Goal: Information Seeking & Learning: Learn about a topic

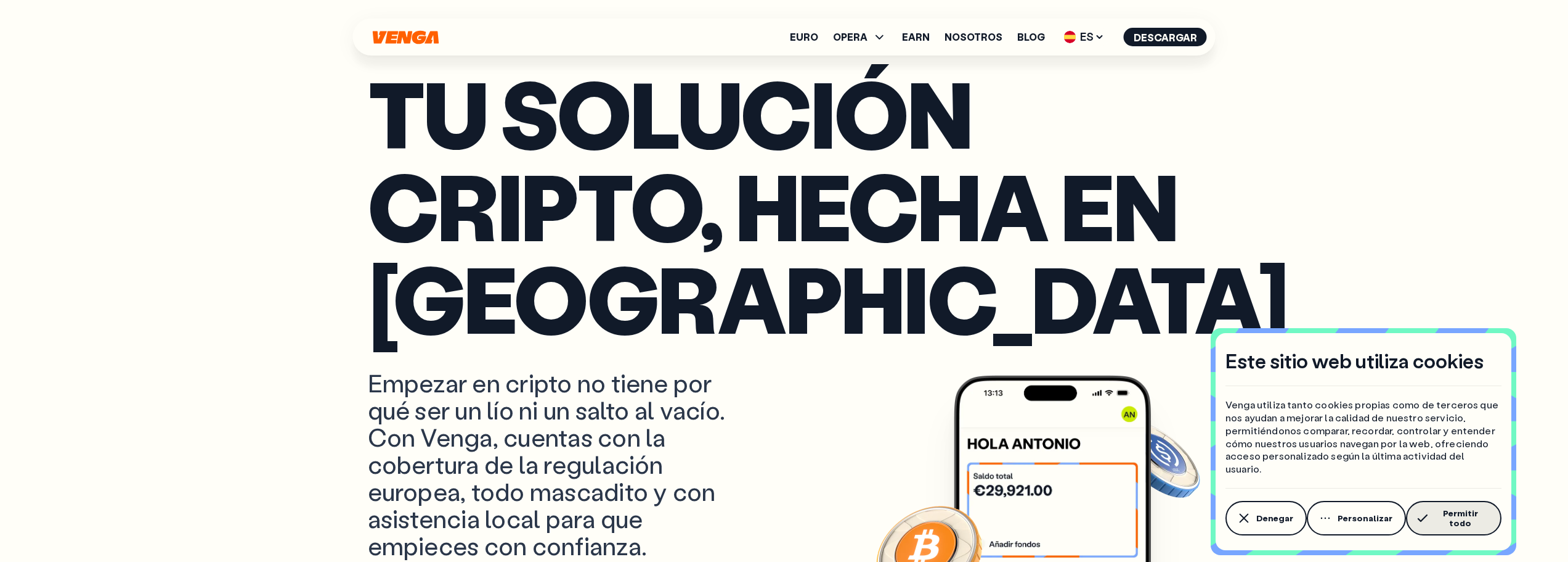
click at [1443, 521] on span "Permitir todo" at bounding box center [1461, 518] width 56 height 20
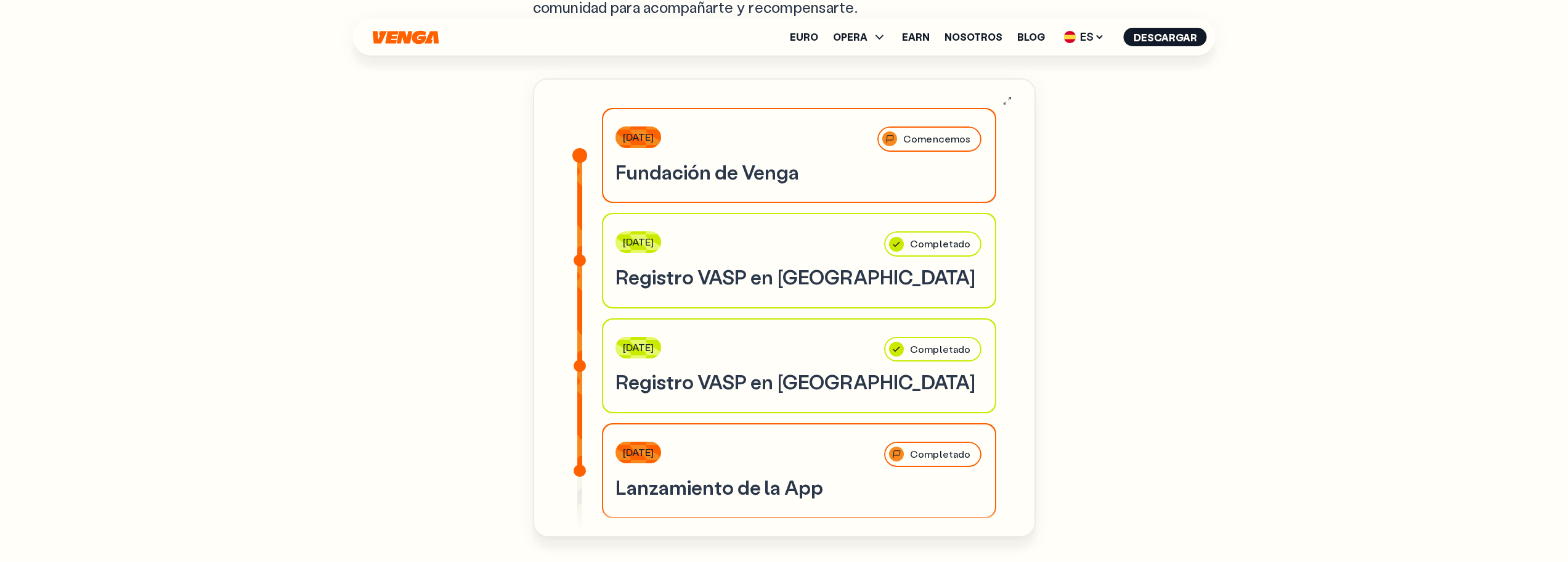
scroll to position [3947, 0]
drag, startPoint x: 1136, startPoint y: 272, endPoint x: 448, endPoint y: 171, distance: 695.4
click at [448, 171] on div "Nuestra Hoja [PERSON_NAME] Ya estamos en marcha, y esto es solo el principio. D…" at bounding box center [785, 331] width 888 height 1189
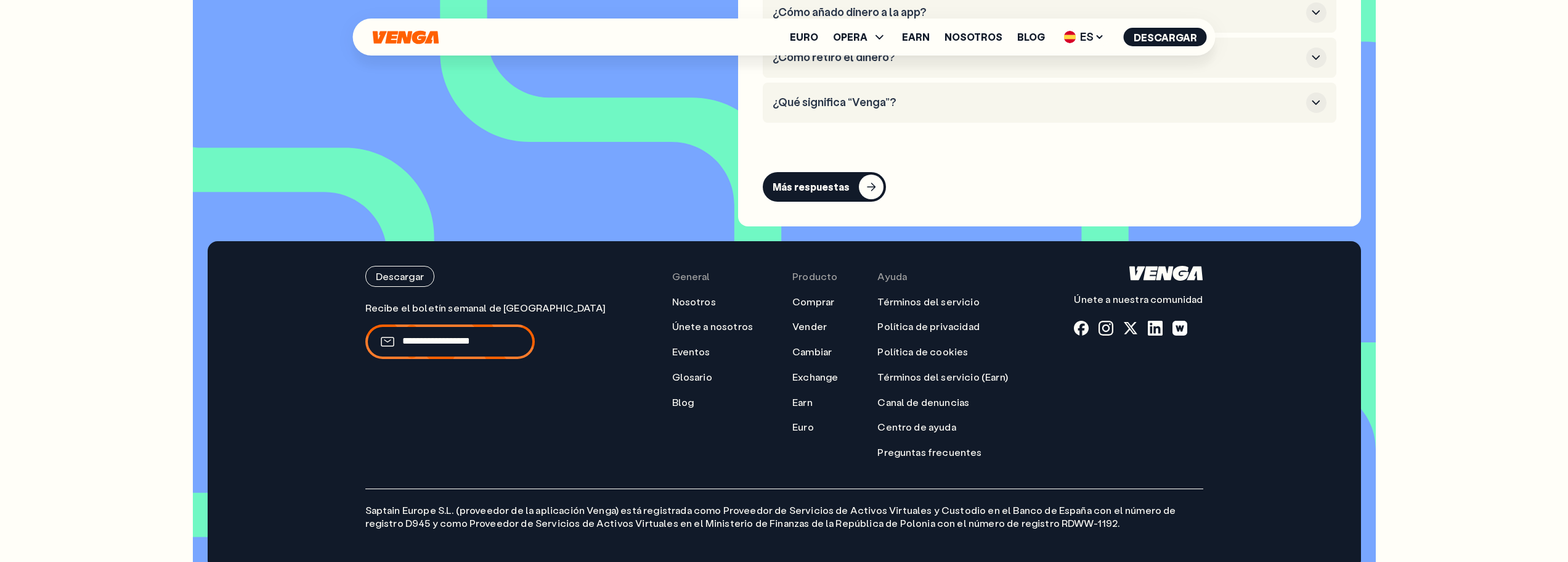
scroll to position [5591, 0]
click at [845, 95] on h3 "¿Qué significa “Venga”?" at bounding box center [1037, 101] width 528 height 14
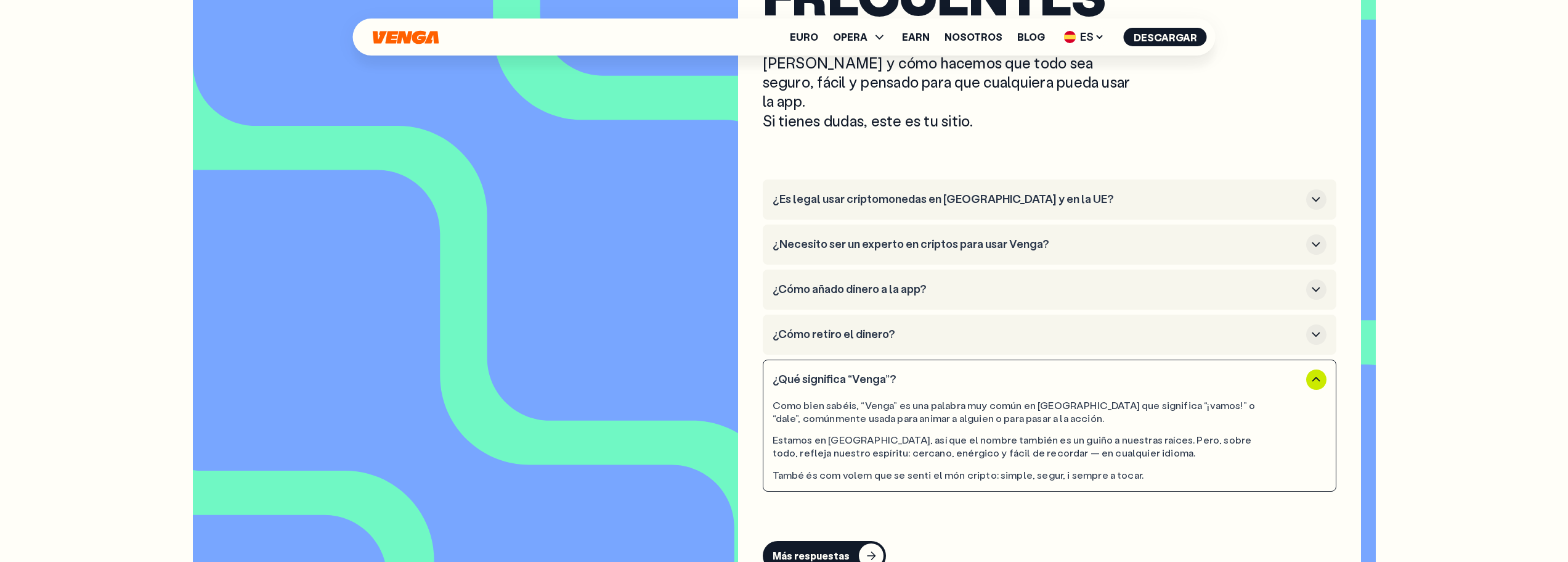
scroll to position [5314, 0]
click at [861, 283] on h3 "¿Cómo añado dinero a la app?" at bounding box center [1037, 289] width 528 height 14
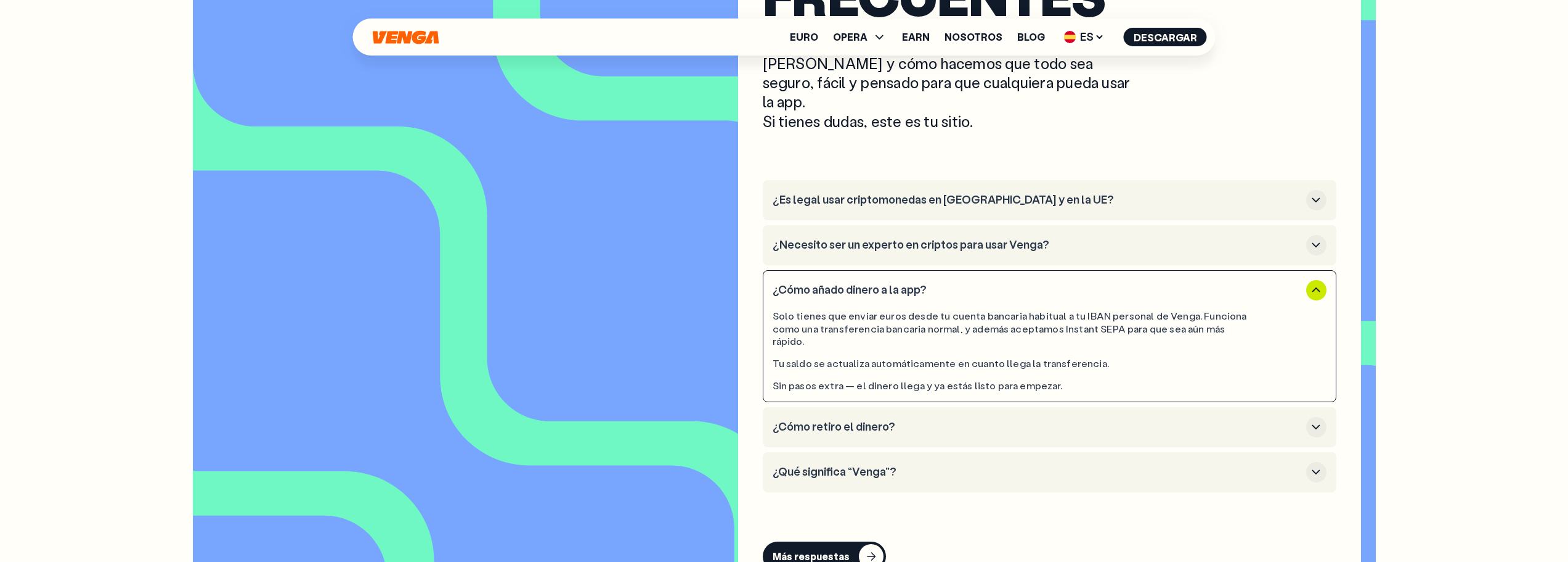
click at [858, 238] on h3 "¿Necesito ser un experto en criptos para usar Venga?" at bounding box center [1037, 244] width 528 height 14
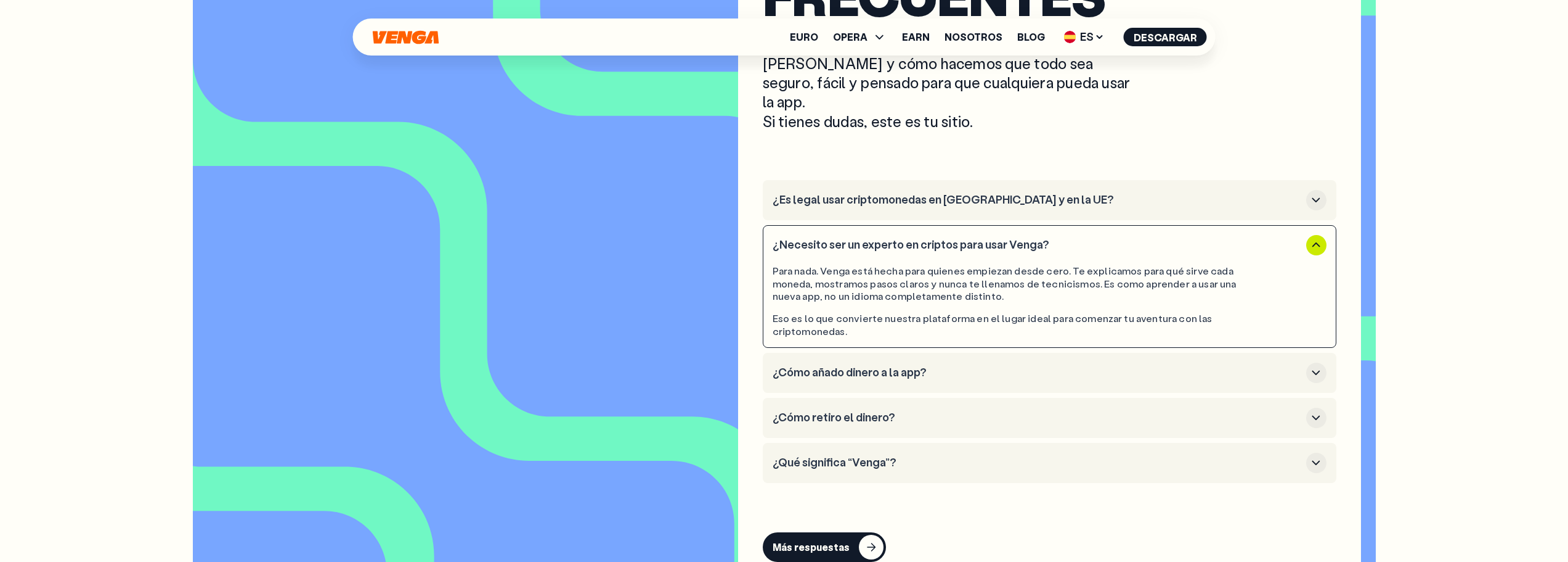
click at [879, 193] on h3 "¿Es legal usar criptomonedas en [GEOGRAPHIC_DATA] y en la UE?" at bounding box center [1037, 199] width 528 height 14
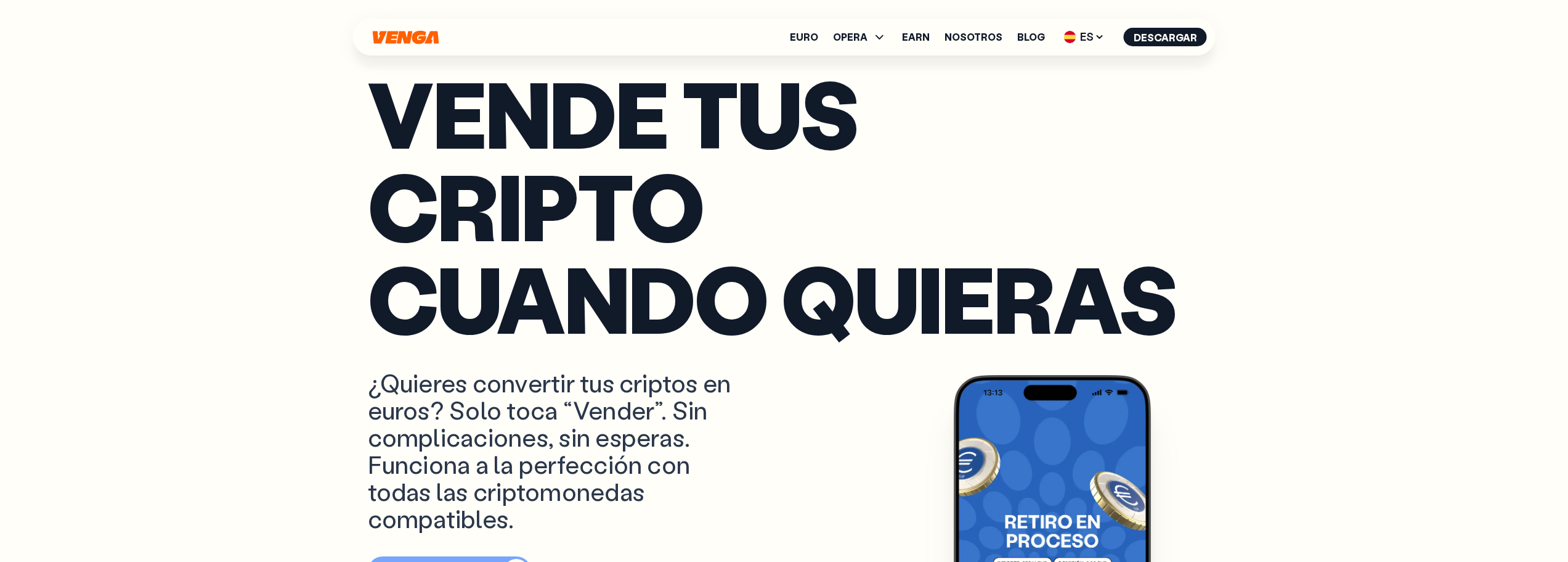
scroll to position [750, 0]
click at [976, 33] on link "Nosotros" at bounding box center [974, 37] width 58 height 10
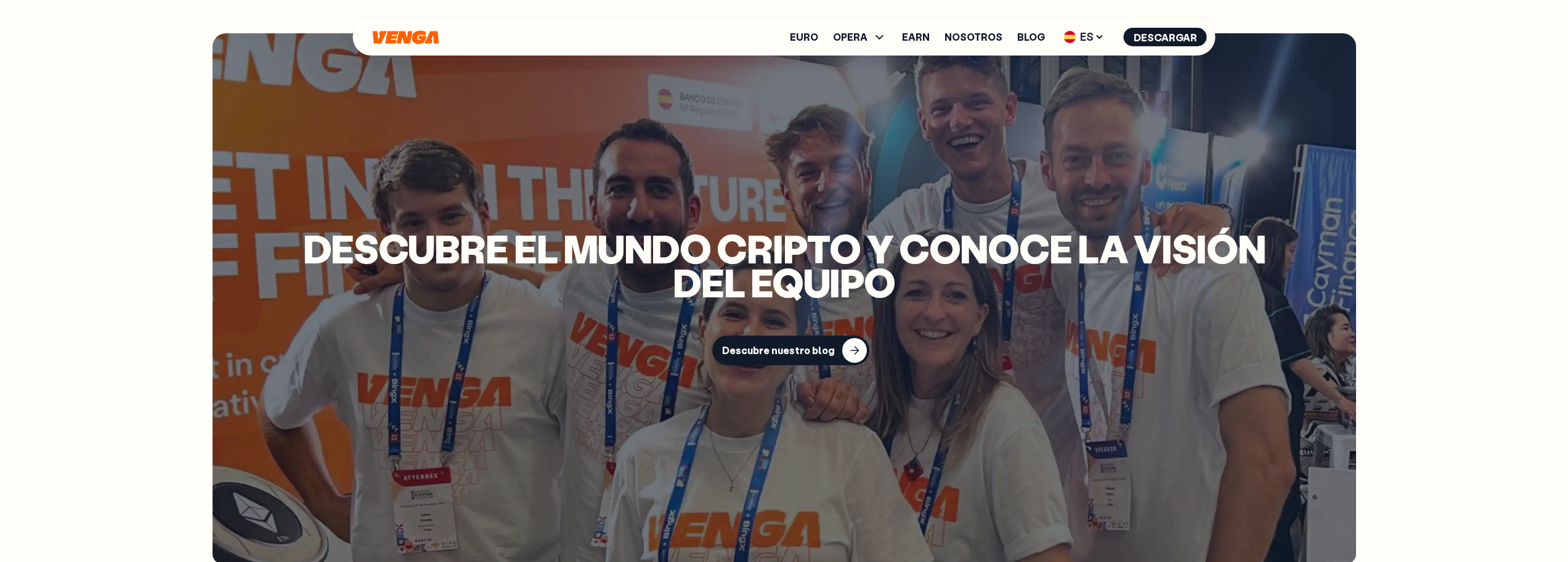
scroll to position [2836, 0]
